Goal: Information Seeking & Learning: Learn about a topic

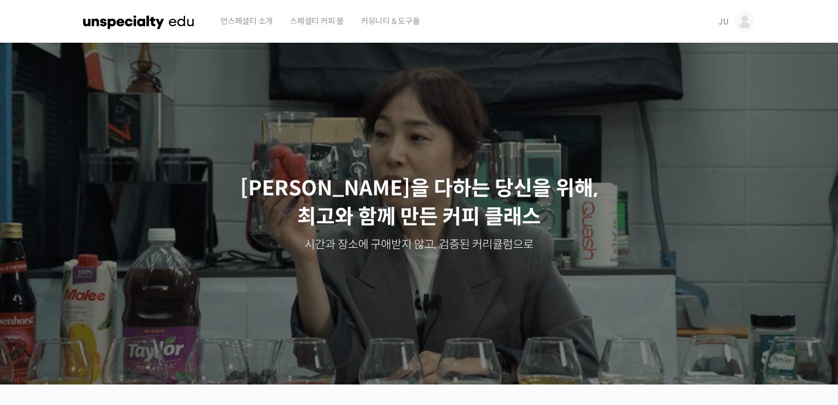
click at [747, 20] on img at bounding box center [744, 21] width 20 height 20
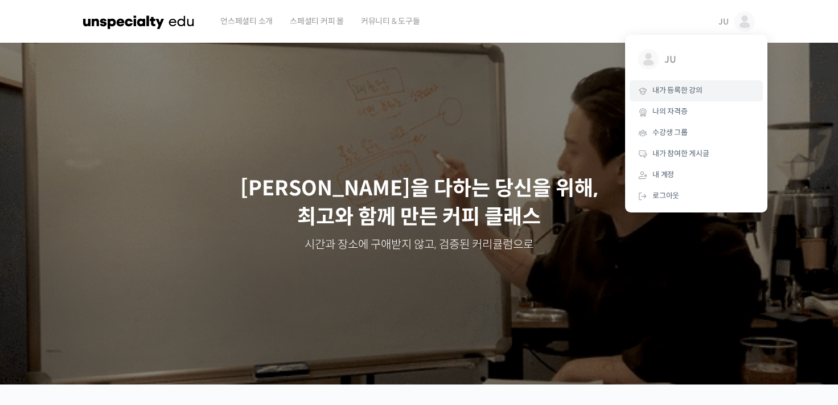
click at [692, 88] on span "내가 등록한 강의" at bounding box center [677, 90] width 50 height 10
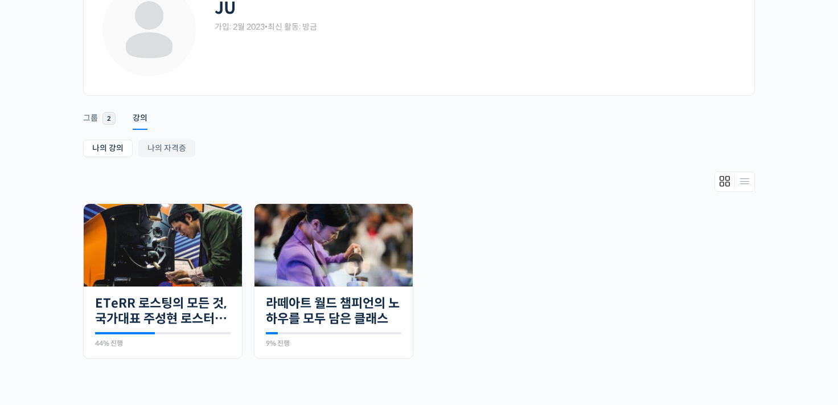
scroll to position [91, 0]
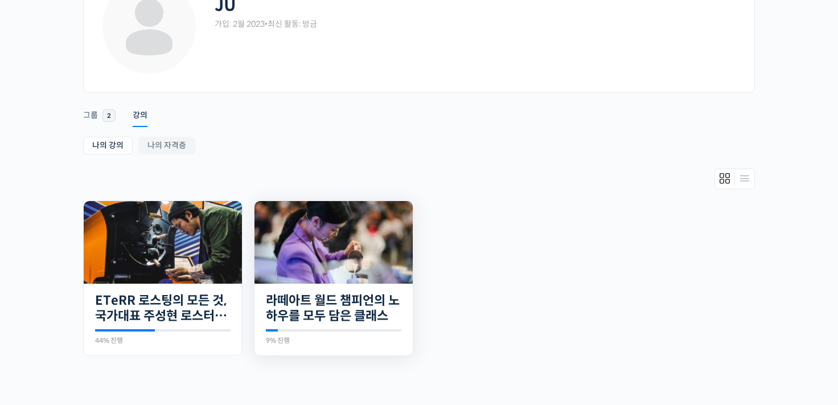
click at [332, 232] on img at bounding box center [333, 242] width 158 height 83
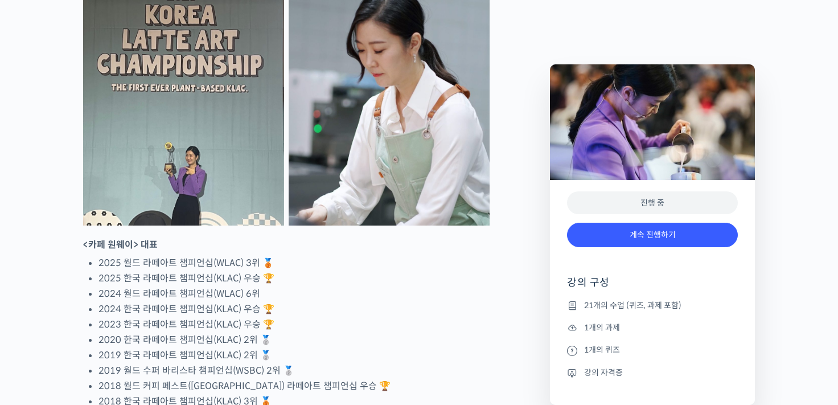
scroll to position [569, 0]
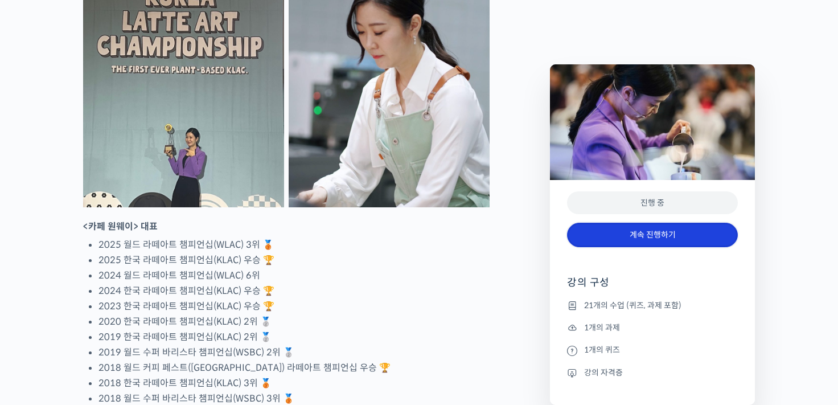
click at [678, 237] on link "계속 진행하기" at bounding box center [652, 235] width 171 height 24
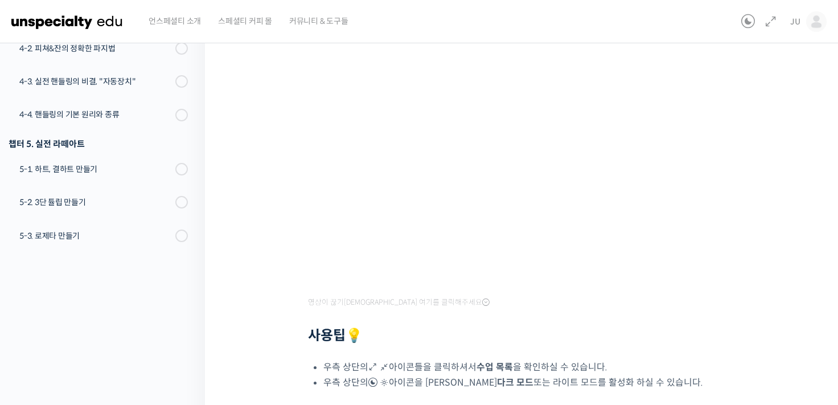
scroll to position [159, 0]
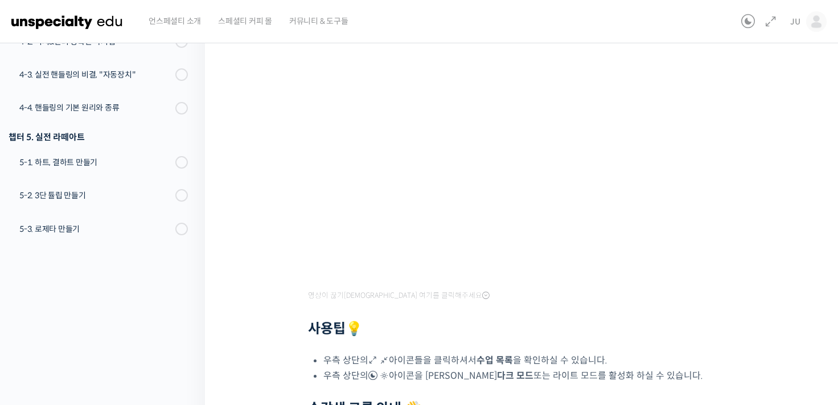
click at [765, 309] on div "라떼아트 월드 챔피언의 노하우를 모두 담은 클래스 2-2. 스팀 밀크 기본기 다지기 – 머신 설명, 용어 설명, 스팀 공기가 생기는 이유 진행…" at bounding box center [524, 232] width 525 height 680
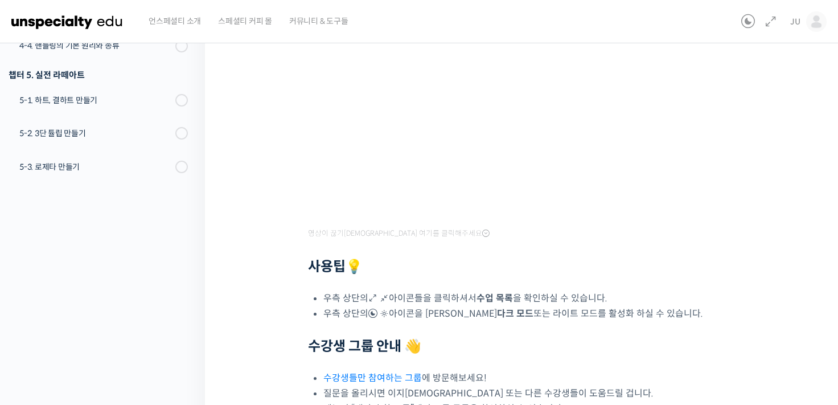
scroll to position [211, 0]
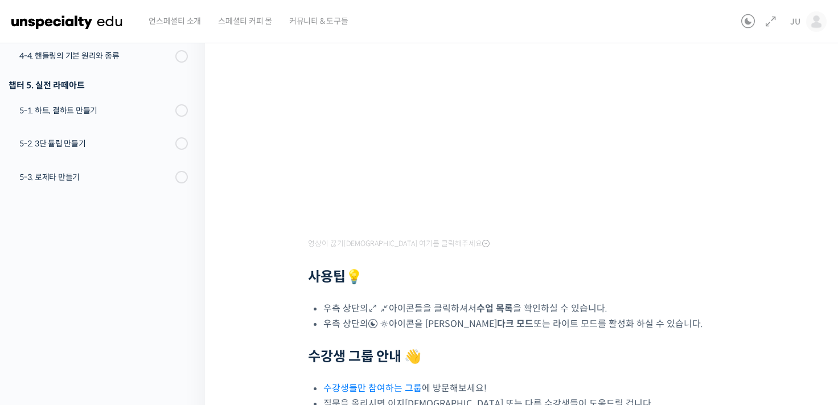
click at [773, 166] on div "라떼아트 월드 챔피언의 노하우를 모두 담은 클래스 2-2. 스팀 밀크 기본기 다지기 – 머신 설명, 용어 설명, 스팀 공기가 생기는 이유 진행…" at bounding box center [524, 180] width 525 height 680
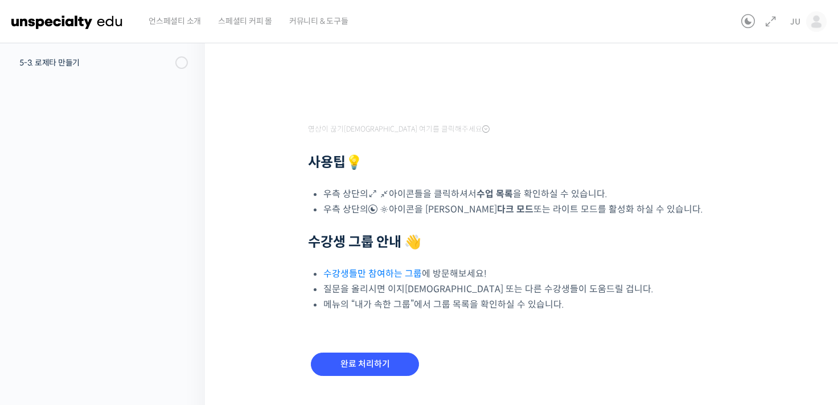
scroll to position [348, 0]
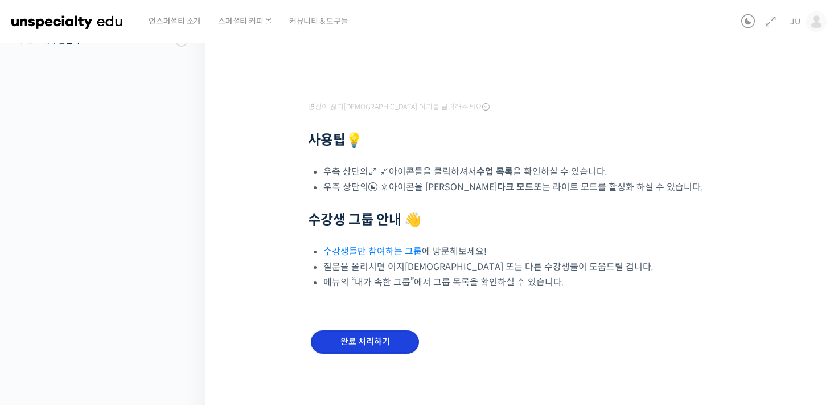
click at [363, 345] on input "완료 처리하기" at bounding box center [365, 341] width 108 height 23
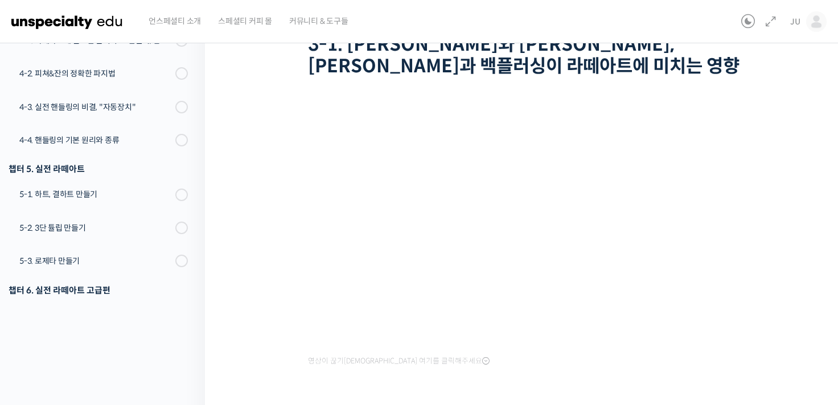
scroll to position [105, 0]
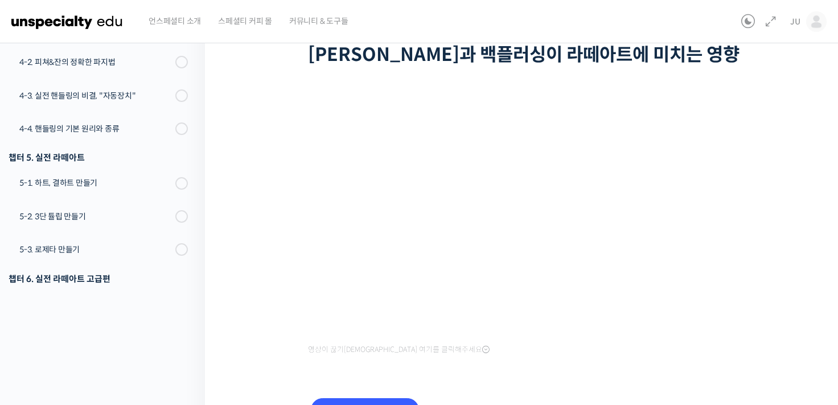
click at [439, 42] on div "언스페셜티 소개 스페셜티 커피 몰 커뮤니티 & 도구들" at bounding box center [438, 21] width 597 height 43
drag, startPoint x: 836, startPoint y: 174, endPoint x: 813, endPoint y: 270, distance: 99.0
click at [813, 270] on div "라떼아트 월드 챔피언의 노하우를 모두 담은 클래스 3-1. 아라비카와 로부스타, 디게싱과 백플러싱이 라떼아트에 미치는 영향 진행 중 수업 4 …" at bounding box center [524, 202] width 639 height 546
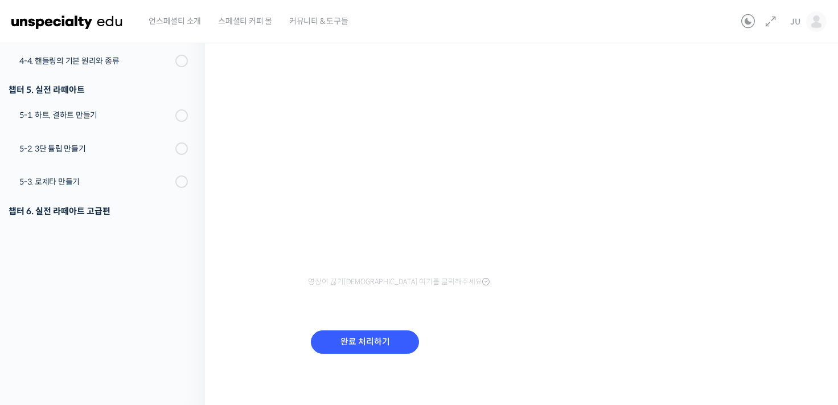
click at [356, 359] on div "완료 처리하기" at bounding box center [365, 350] width 114 height 47
click at [348, 341] on input "완료 처리하기" at bounding box center [365, 341] width 108 height 23
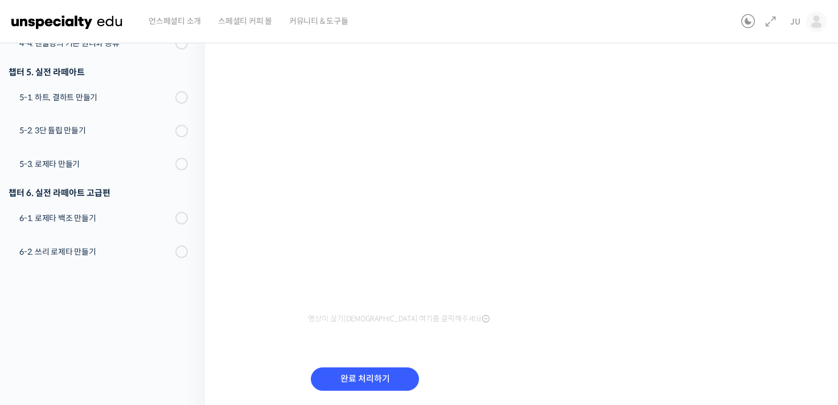
scroll to position [137, 0]
click at [811, 147] on div "라떼아트 월드 챔피언의 노하우를 모두 담은 클래스 4-1. 라떼아트에 필요한 몸의 구조 만들기, 감독관 & 관찰자가 되는 법 진행 중 수업 5…" at bounding box center [524, 171] width 639 height 546
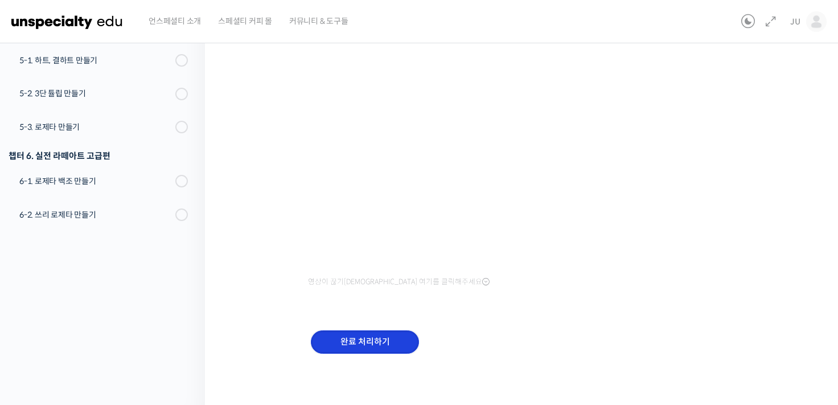
click at [366, 343] on input "완료 처리하기" at bounding box center [365, 341] width 108 height 23
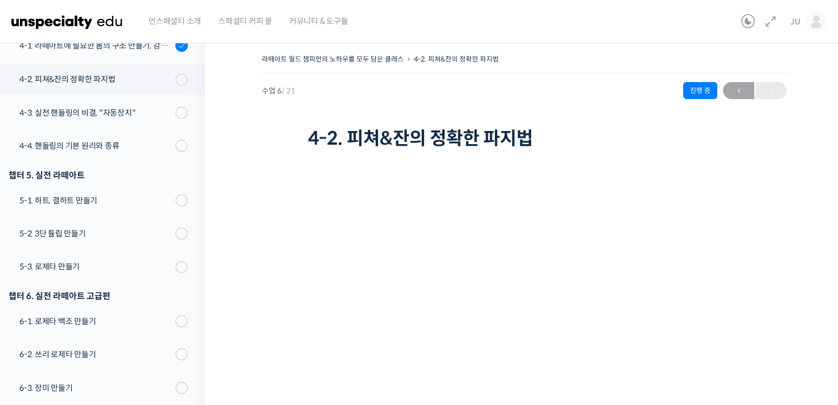
scroll to position [382, 0]
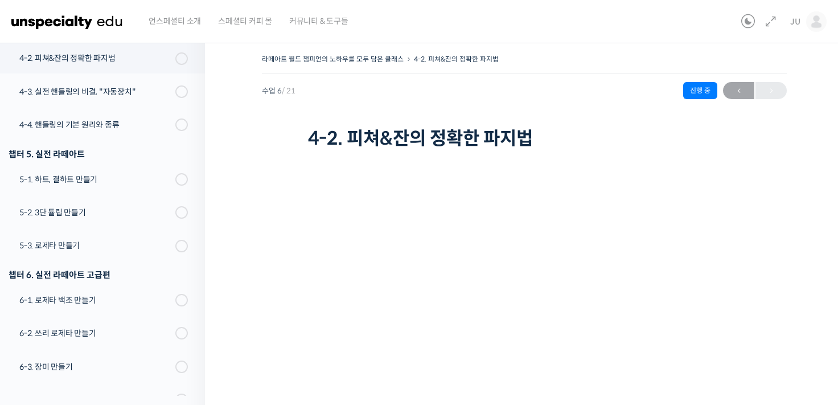
click at [811, 176] on div "라떼아트 월드 챔피언의 노하우를 모두 담은 클래스 4-2. 피쳐&잔의 정확한 파지법 진행 중 수업 6 / 21 진행 중 ← 이전 4-2. 피쳐…" at bounding box center [524, 296] width 639 height 524
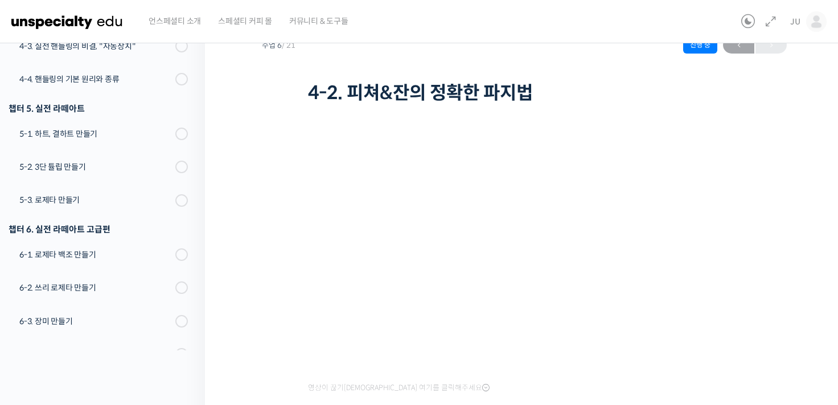
scroll to position [68, 0]
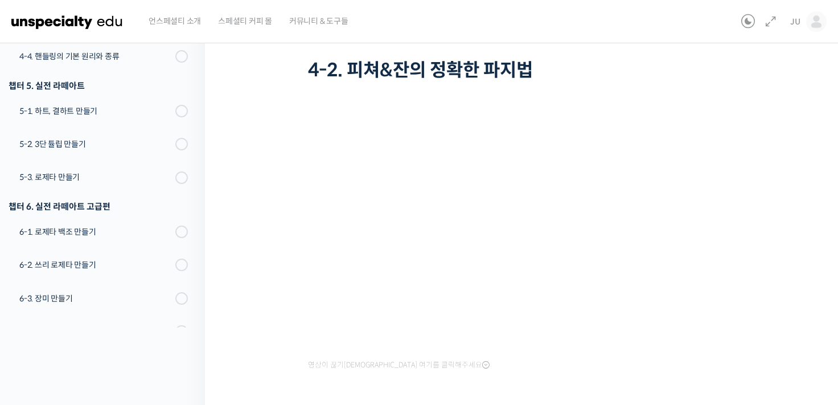
click at [374, 3] on div "언스페셜티 소개 스페셜티 커피 몰 커뮤니티 & 도구들" at bounding box center [438, 21] width 597 height 43
